Goal: Task Accomplishment & Management: Manage account settings

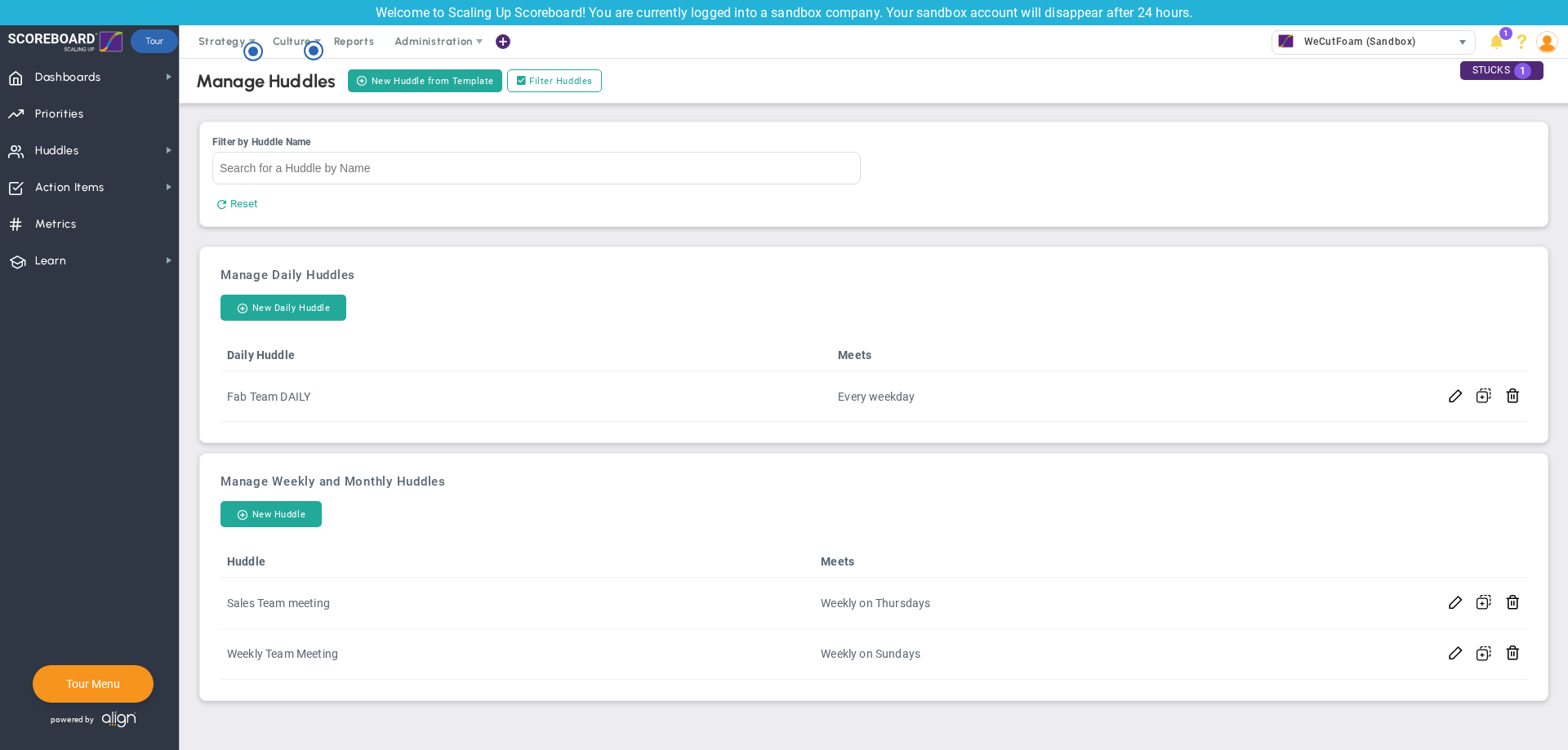
click at [1329, 44] on span "WeCutFoam (Sandbox)" at bounding box center [1356, 41] width 120 height 22
click at [1063, 60] on div "Manage Huddles New Huddle from Template Filter Huddles" at bounding box center [874, 81] width 1421 height 45
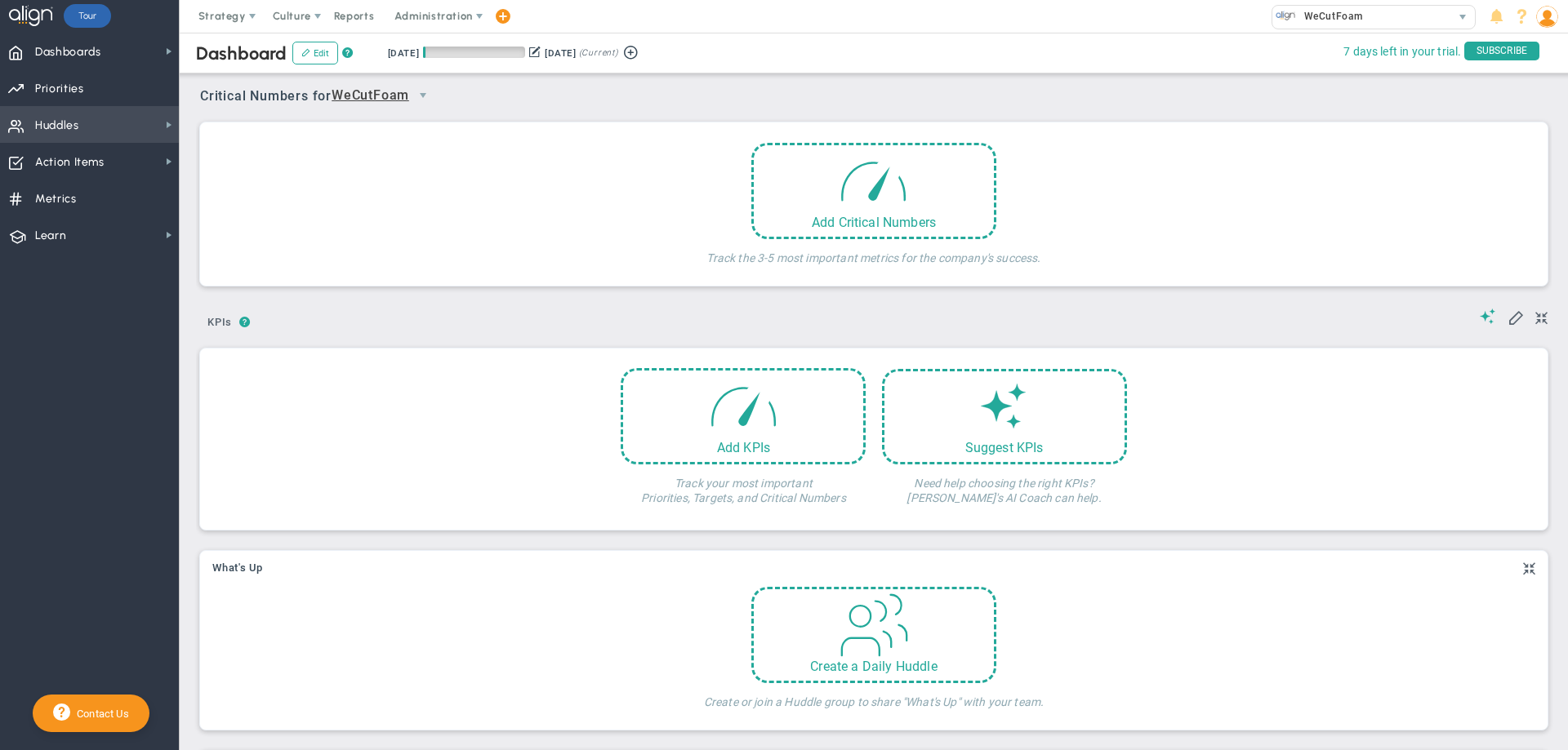
click at [111, 126] on span "Huddles Huddles" at bounding box center [89, 124] width 178 height 36
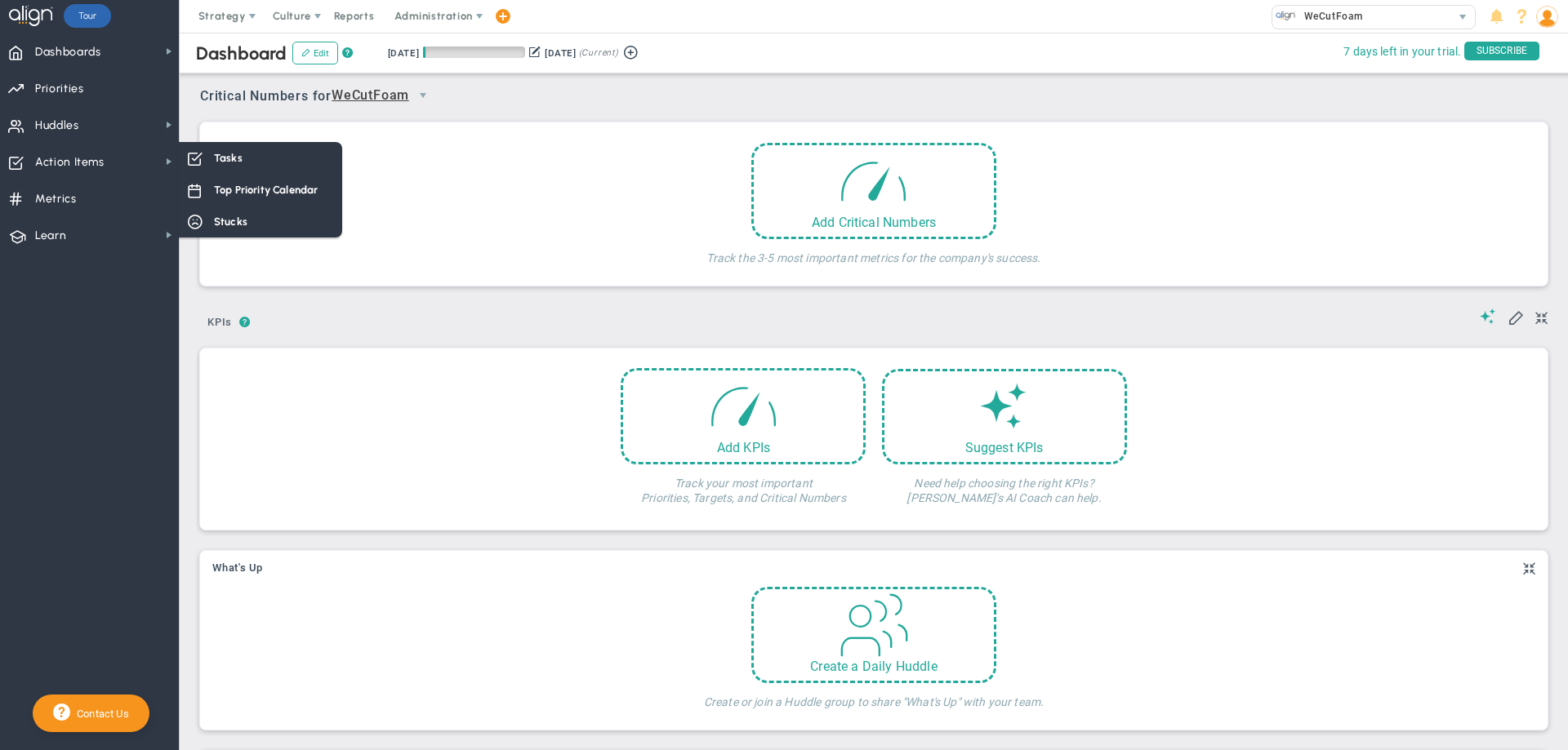
drag, startPoint x: 410, startPoint y: 284, endPoint x: 441, endPoint y: 435, distance: 154.1
click at [414, 284] on div "Your team doesn't have any Critical Numbers entered for this period. Critical N…" at bounding box center [873, 204] width 1347 height 164
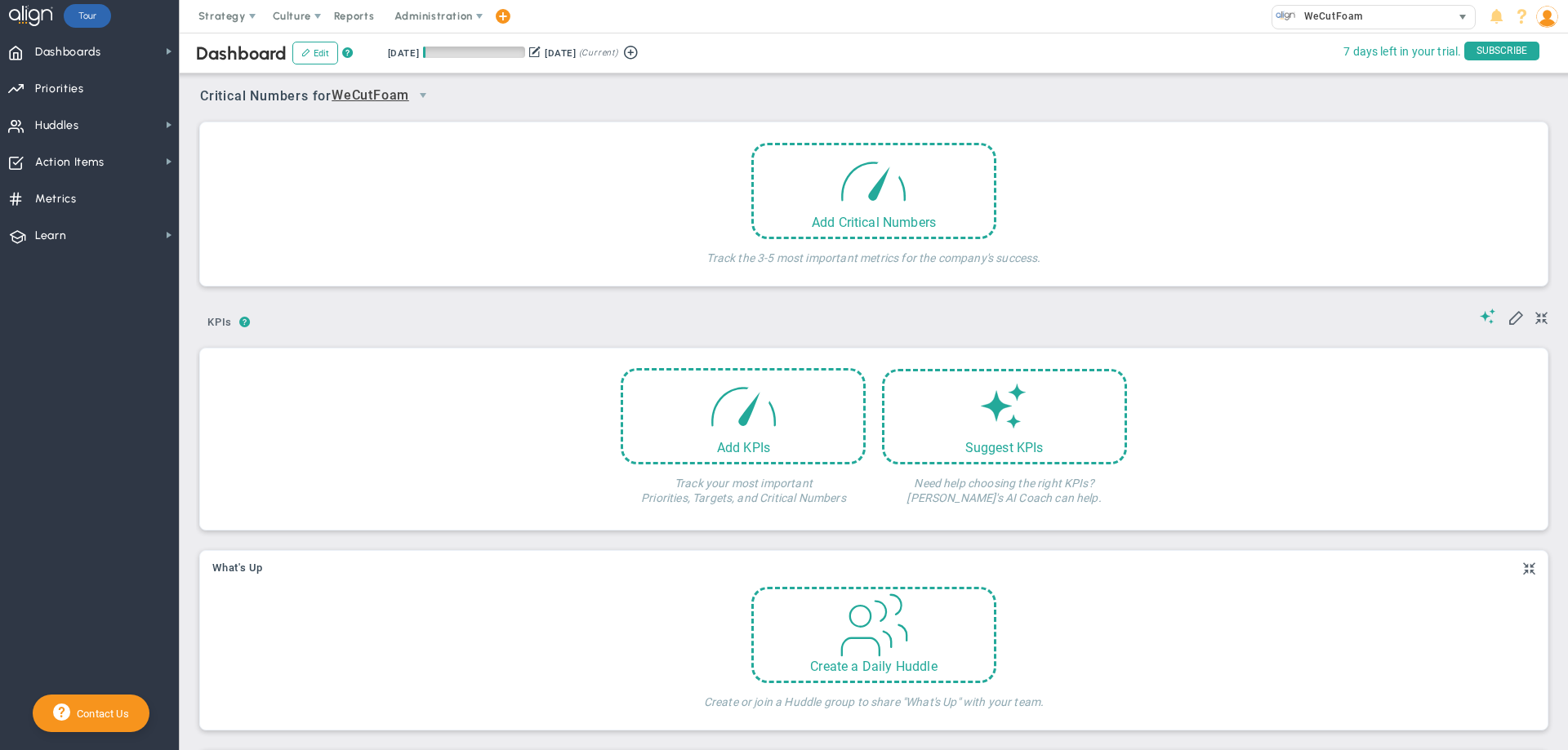
click at [1387, 22] on div "WeCutFoam" at bounding box center [1361, 17] width 178 height 22
click at [1310, 158] on div "Add Critical Numbers Track the 3-5 most important metrics for the company's suc…" at bounding box center [873, 208] width 1323 height 131
click at [1352, 20] on span "WeCutFoam" at bounding box center [1329, 17] width 67 height 22
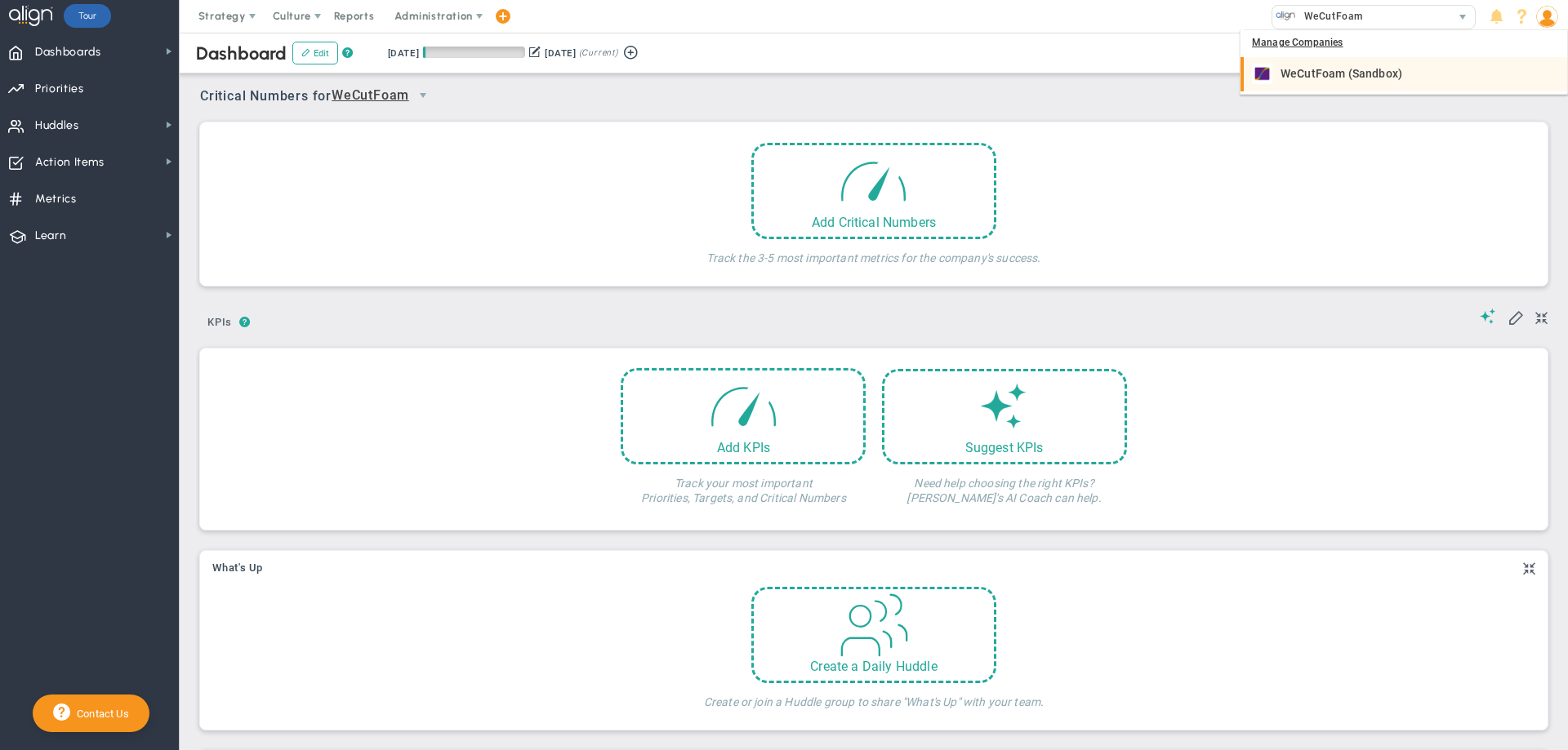
click at [1355, 65] on div "WeCutFoam (Sandbox)" at bounding box center [1405, 74] width 307 height 21
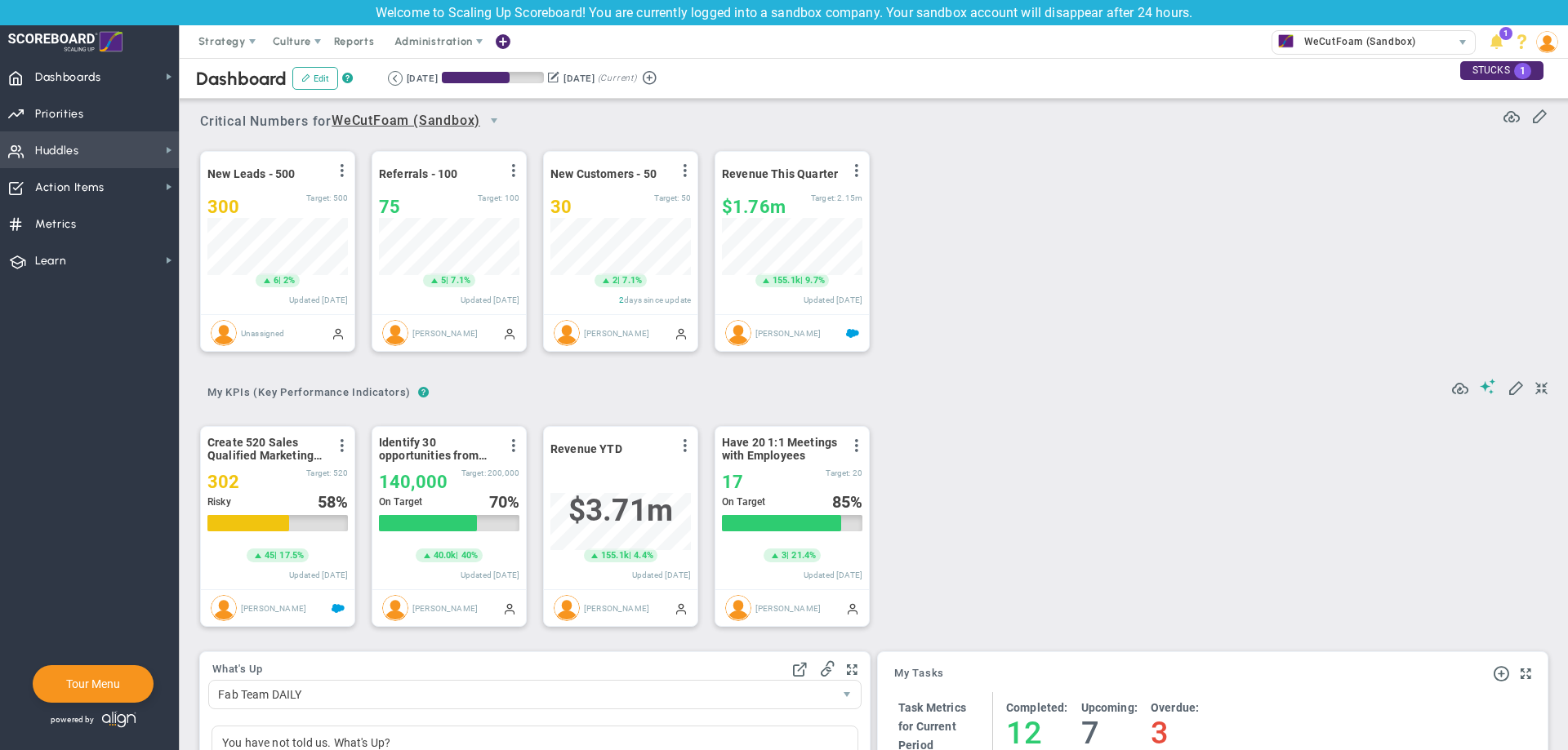
click at [140, 156] on span "Huddles Huddles" at bounding box center [89, 149] width 178 height 36
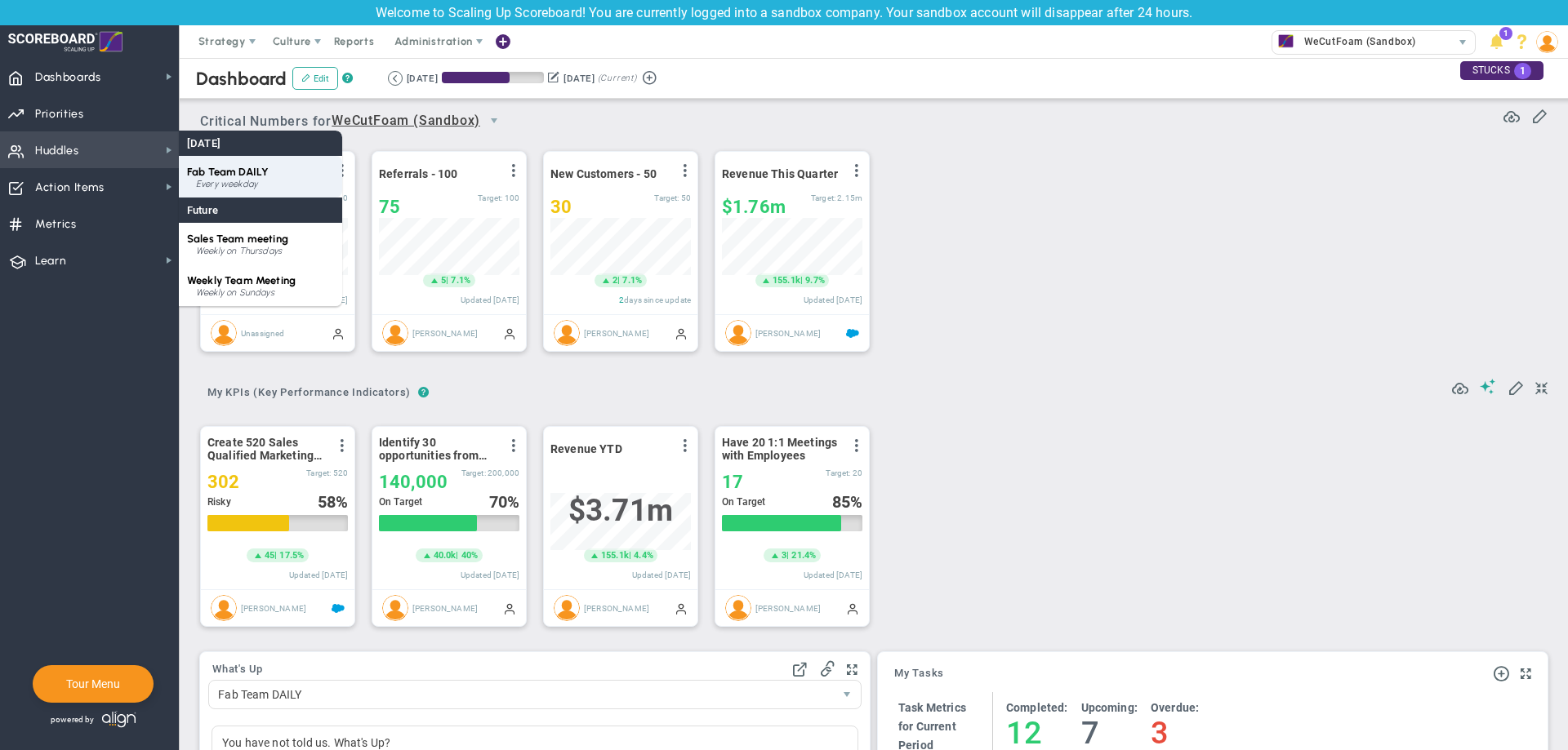
click at [244, 178] on div "Fab Team DAILY Every weekday" at bounding box center [260, 176] width 164 height 41
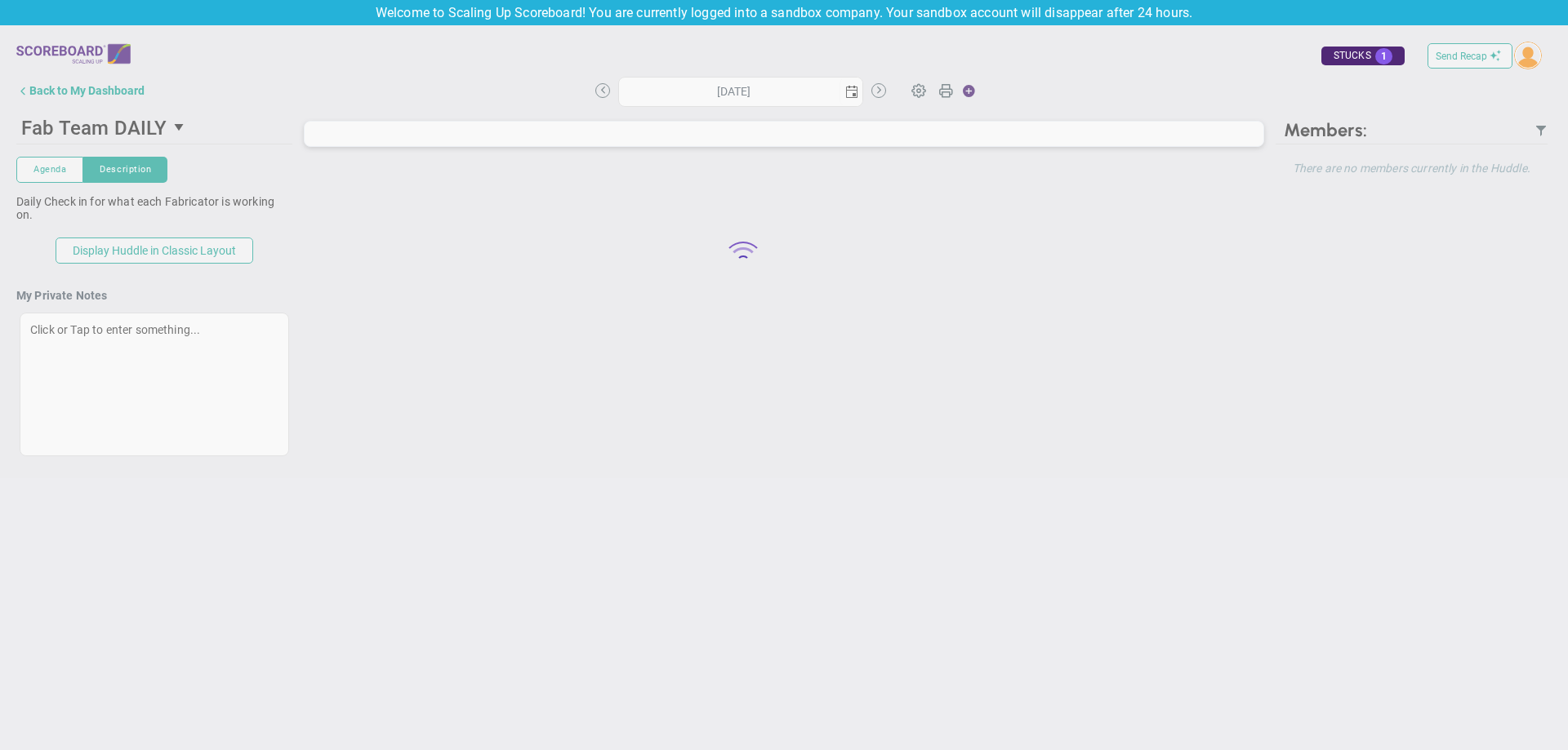
type input "Tuesday, October 7, 2025"
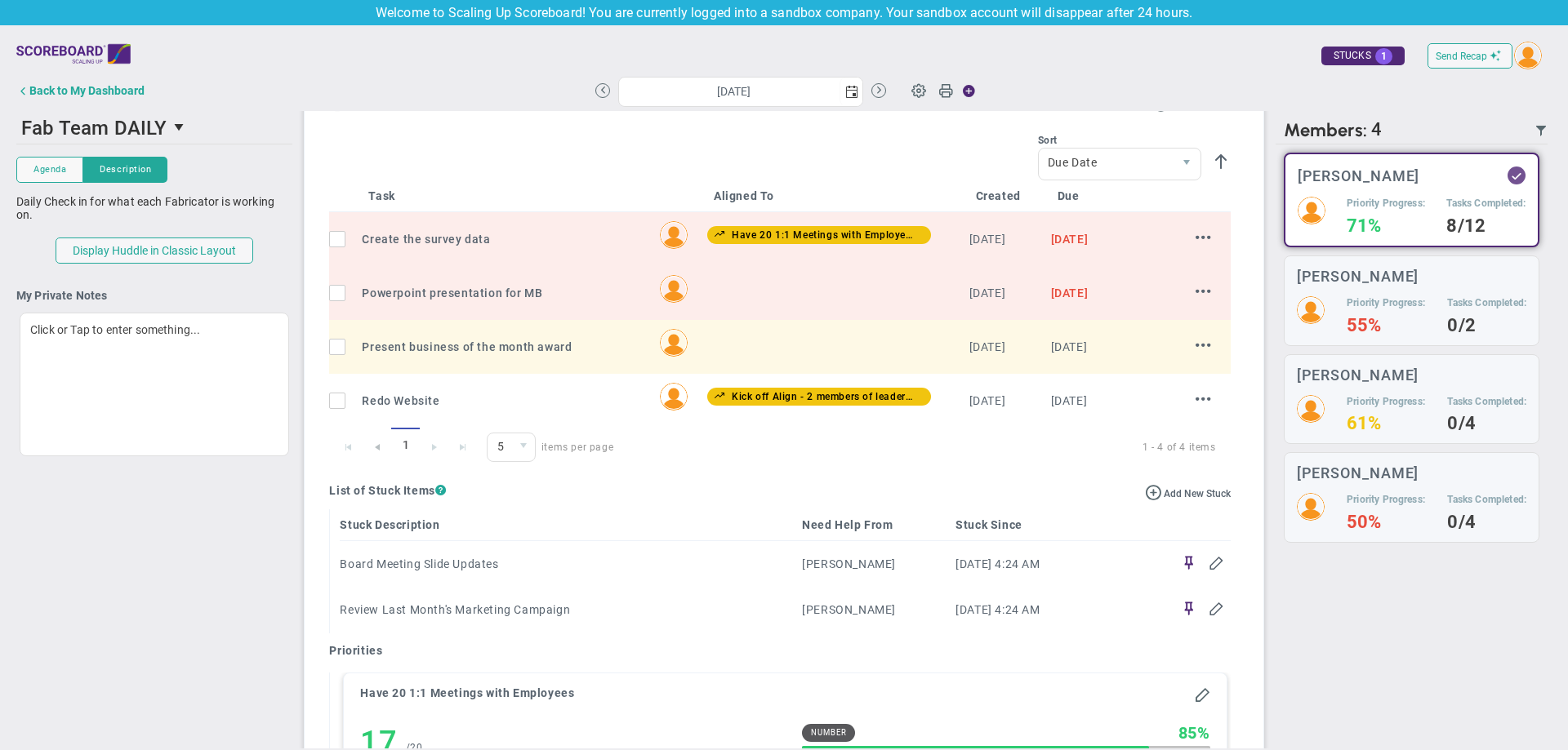
scroll to position [980, 0]
